Goal: Complete application form: Complete application form

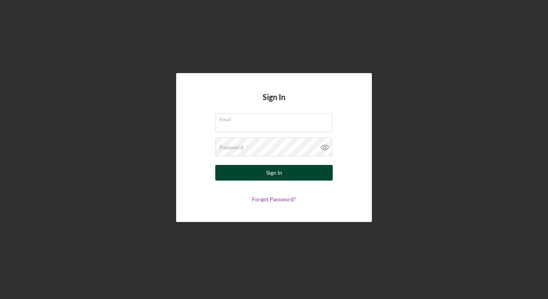
type input "tom@sungoldicepops.com"
click at [299, 175] on button "Sign In" at bounding box center [273, 173] width 117 height 16
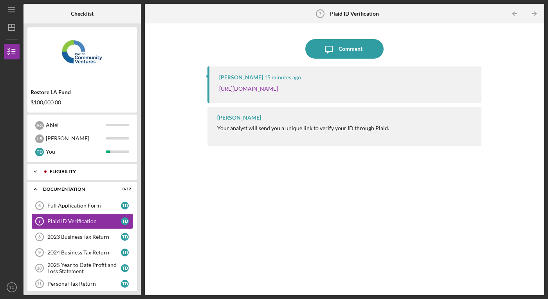
click at [94, 172] on div "Eligibility" at bounding box center [88, 171] width 77 height 5
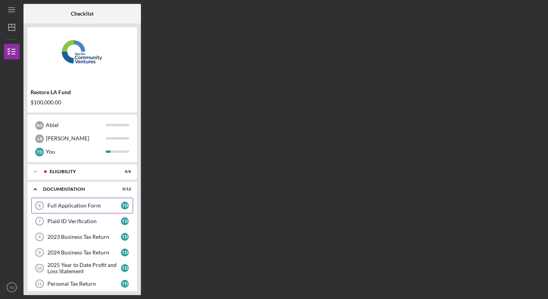
click at [69, 210] on link "Full Application Form 6 Full Application Form T D" at bounding box center [82, 206] width 102 height 16
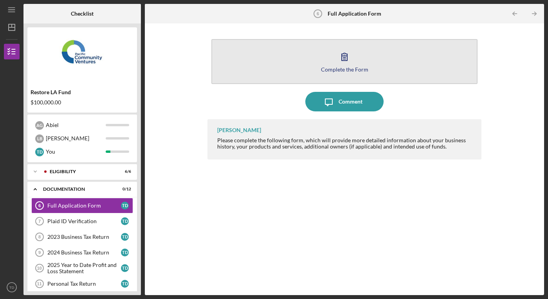
click at [351, 70] on div "Complete the Form" at bounding box center [344, 70] width 47 height 6
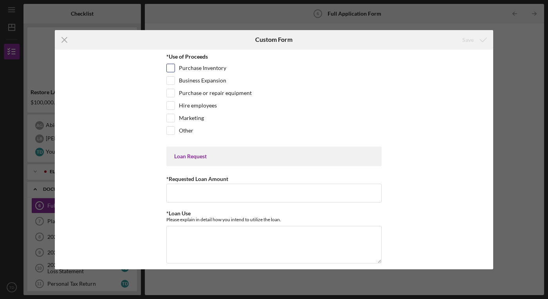
click at [172, 68] on input "Purchase Inventory" at bounding box center [171, 68] width 8 height 8
checkbox input "true"
click at [172, 81] on input "Business Expansion" at bounding box center [171, 81] width 8 height 8
checkbox input "true"
click at [170, 97] on input "Purchase or repair equipment" at bounding box center [171, 93] width 8 height 8
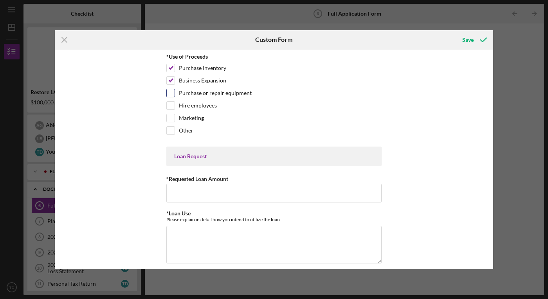
checkbox input "true"
click at [169, 78] on input "Business Expansion" at bounding box center [171, 81] width 8 height 8
checkbox input "false"
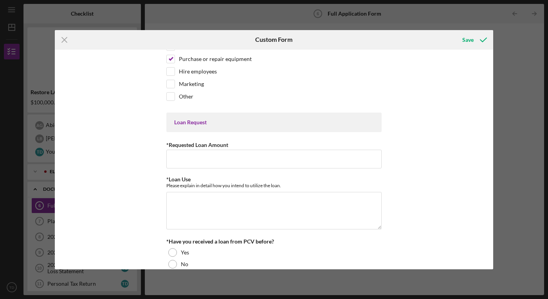
scroll to position [40, 0]
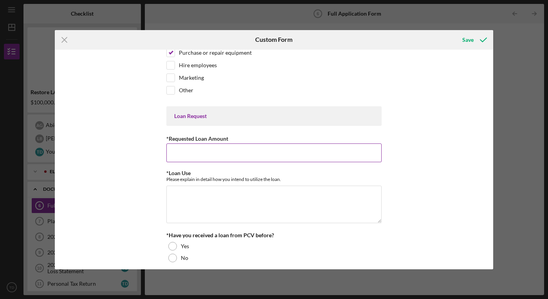
click at [221, 156] on input "*Requested Loan Amount" at bounding box center [273, 153] width 215 height 19
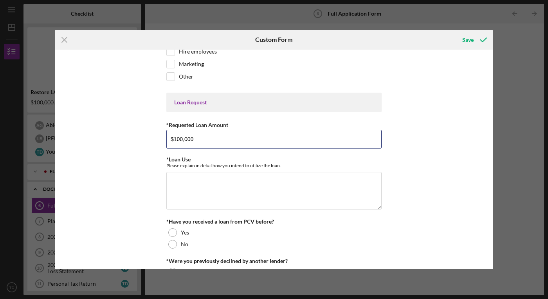
scroll to position [66, 0]
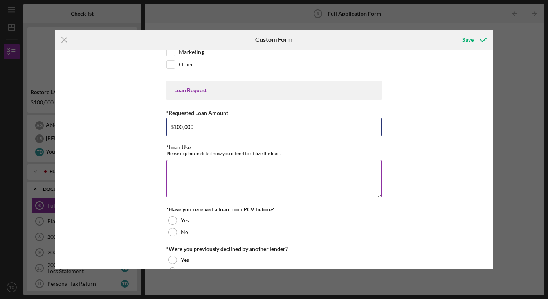
type input "$100,000"
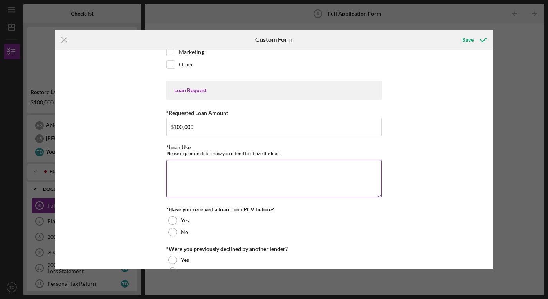
click at [186, 176] on textarea "*Loan Use" at bounding box center [273, 179] width 215 height 38
type textarea "w"
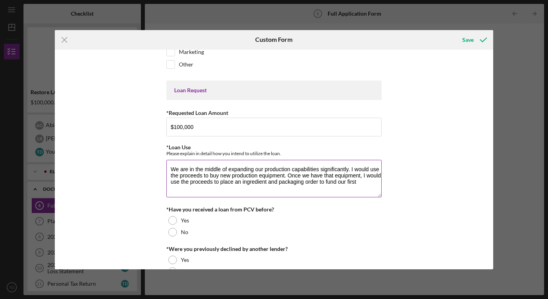
drag, startPoint x: 365, startPoint y: 185, endPoint x: 284, endPoint y: 178, distance: 81.3
click at [284, 178] on textarea "We are in the middle of expanding our production capabilities significantly. I …" at bounding box center [273, 179] width 215 height 38
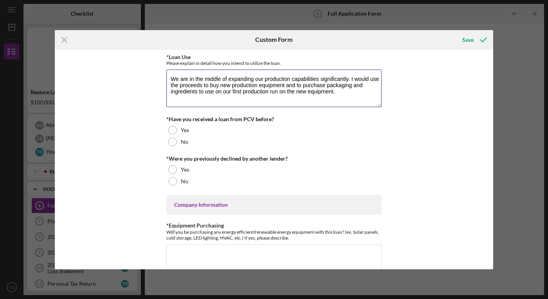
scroll to position [158, 0]
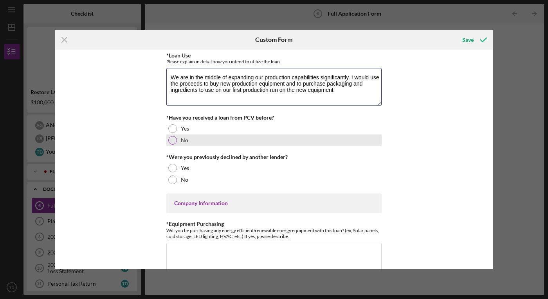
type textarea "We are in the middle of expanding our production capabilities significantly. I …"
click at [171, 139] on div at bounding box center [172, 140] width 9 height 9
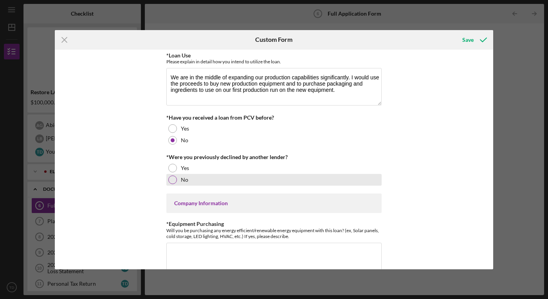
click at [173, 183] on div at bounding box center [172, 180] width 9 height 9
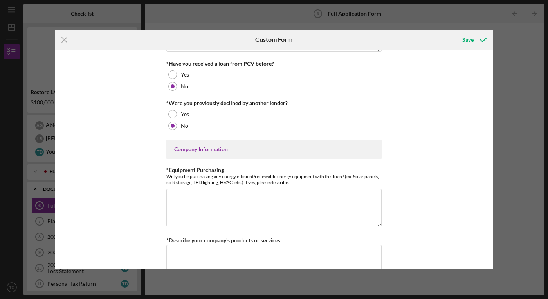
scroll to position [284, 0]
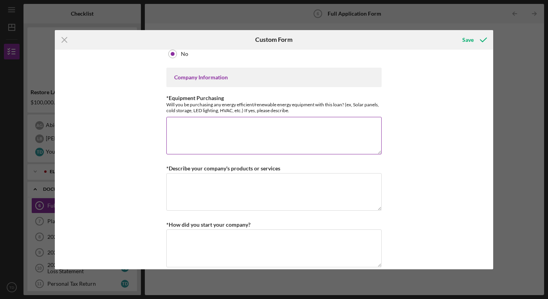
click at [229, 135] on textarea "*Equipment Purchasing" at bounding box center [273, 136] width 215 height 38
type textarea "No"
click at [264, 188] on textarea "*Describe your company's products or services" at bounding box center [273, 192] width 215 height 38
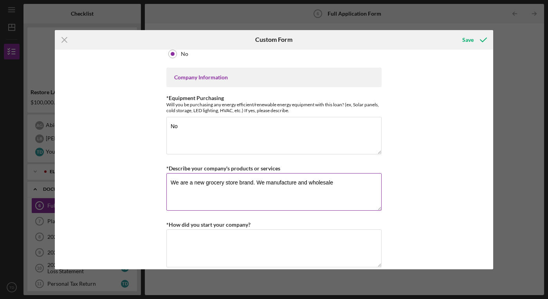
click at [238, 182] on textarea "We are a new grocery store brand. We manufacture and wholesale" at bounding box center [273, 192] width 215 height 38
click at [364, 183] on textarea "We are a new grocery store popsicle brand. We manufacture and wholesale" at bounding box center [273, 192] width 215 height 38
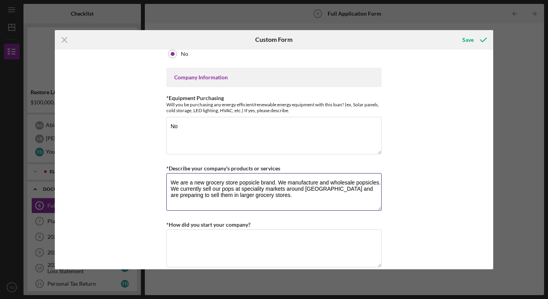
type textarea "We are a new grocery store popsicle brand. We manufacture and wholesale popsicl…"
